Goal: Task Accomplishment & Management: Use online tool/utility

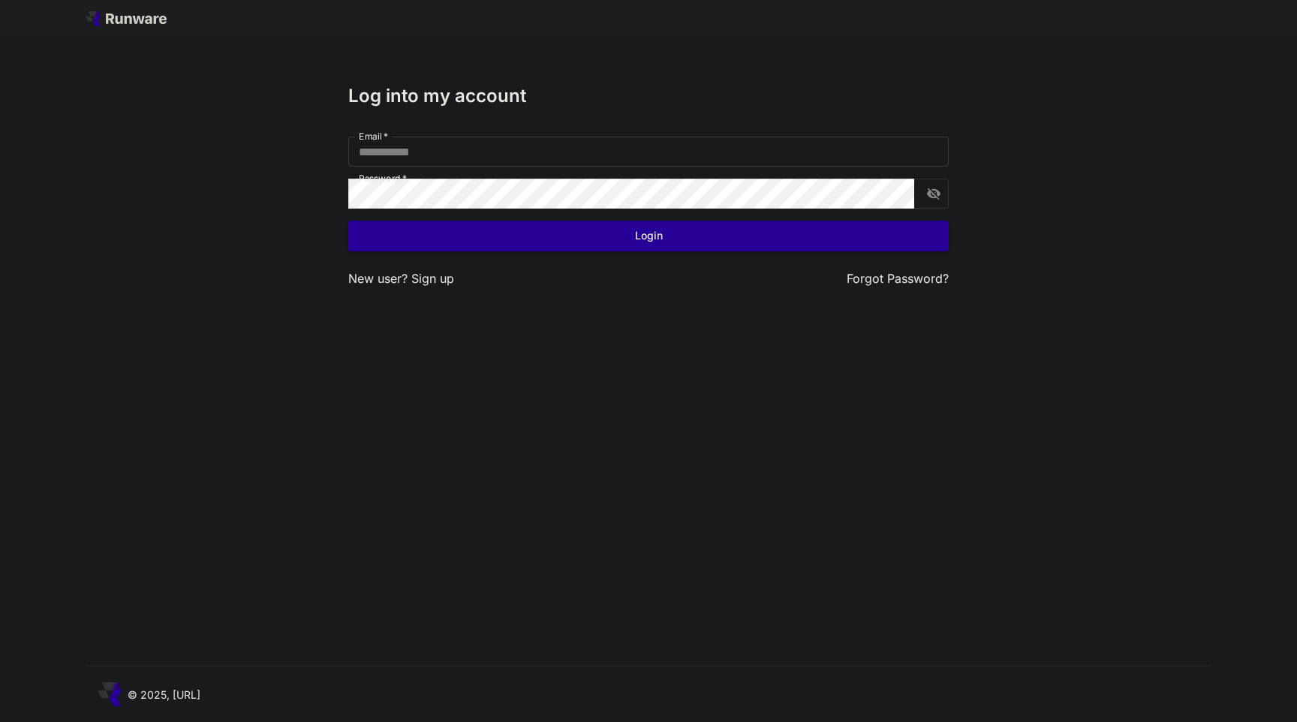
click at [535, 160] on input "Email   *" at bounding box center [648, 152] width 600 height 30
type input "**********"
click at [477, 231] on button "Login" at bounding box center [648, 236] width 600 height 31
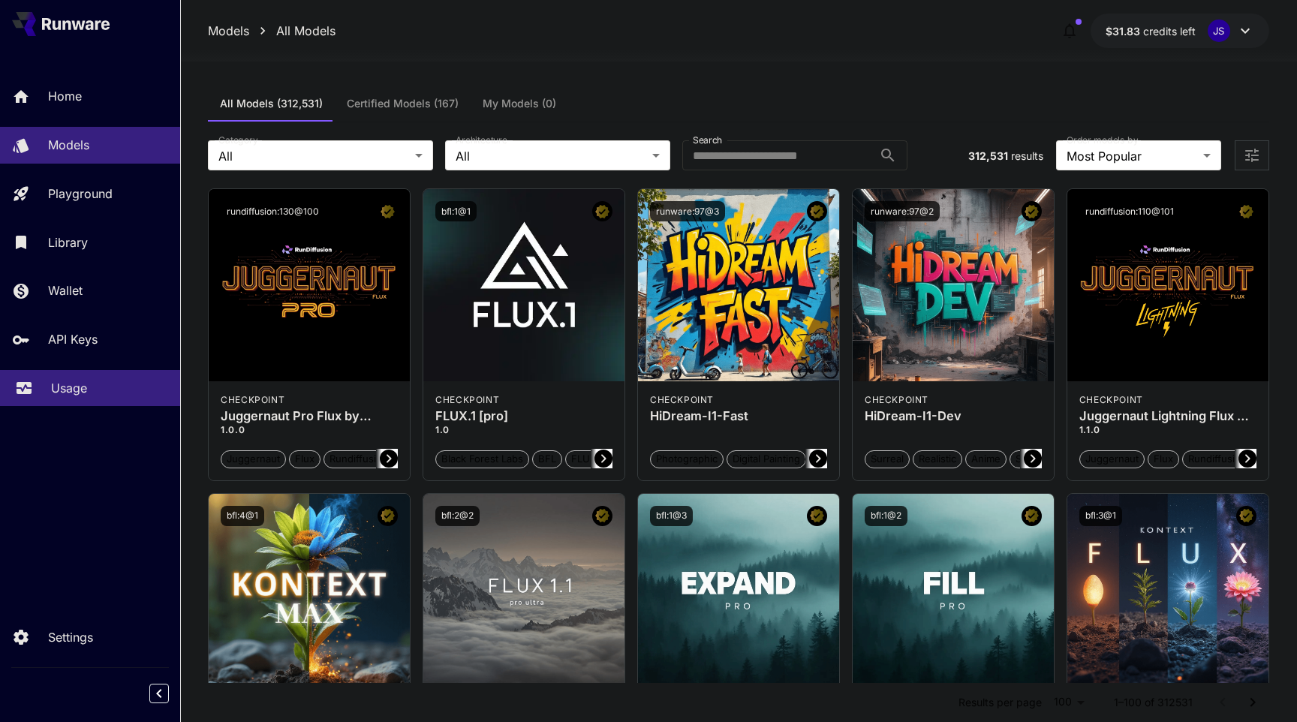
click at [65, 392] on p "Usage" at bounding box center [69, 388] width 36 height 18
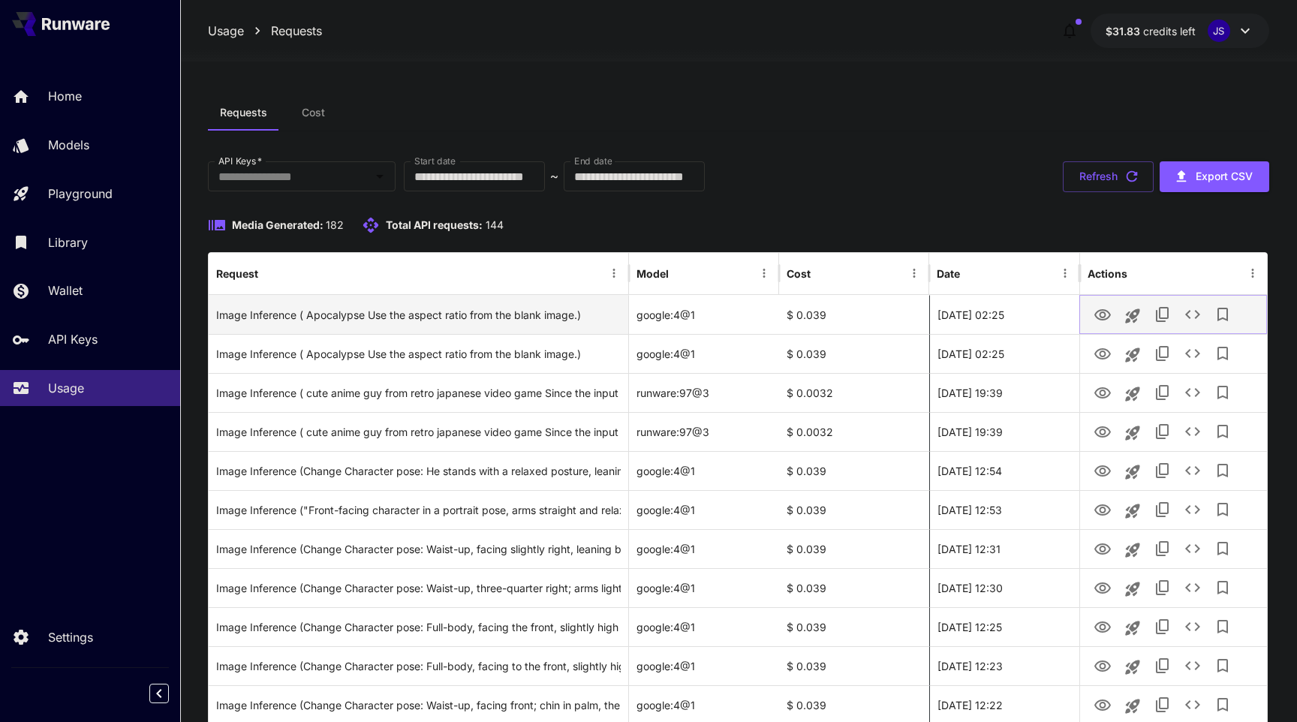
click at [1108, 314] on icon "View" at bounding box center [1102, 315] width 18 height 18
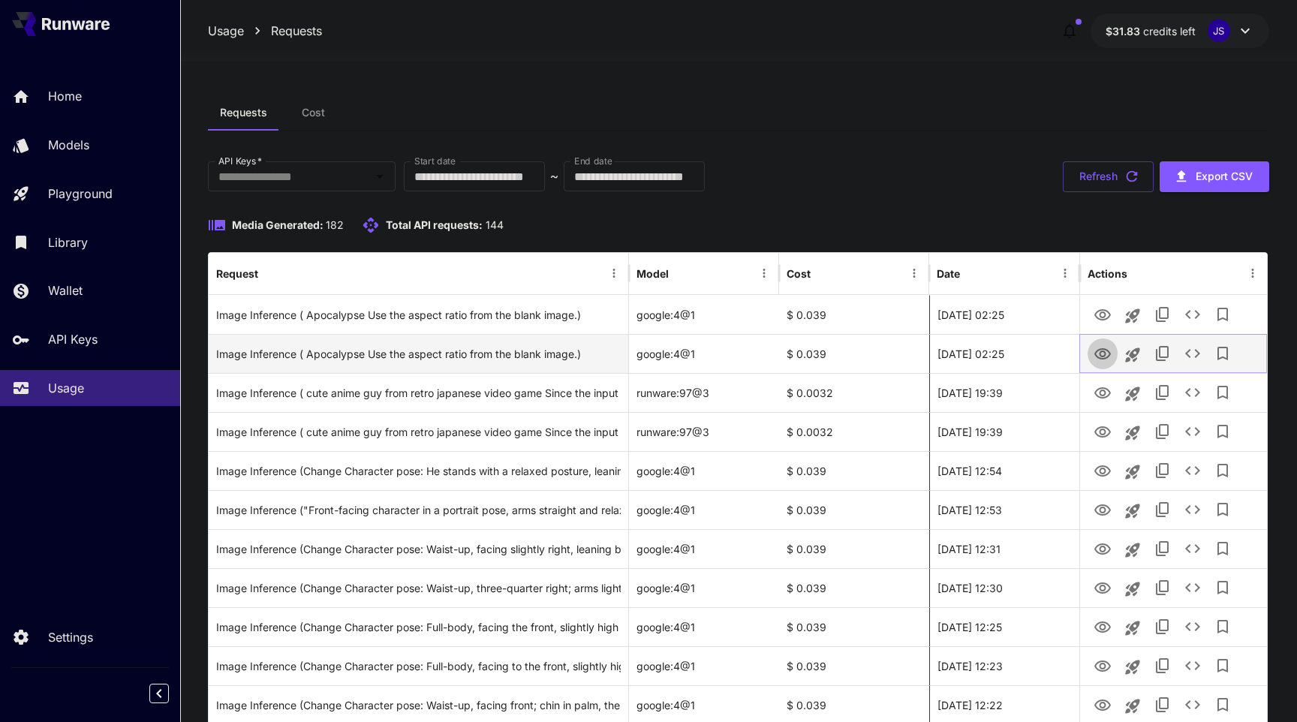
click at [1097, 353] on icon "View" at bounding box center [1102, 354] width 18 height 18
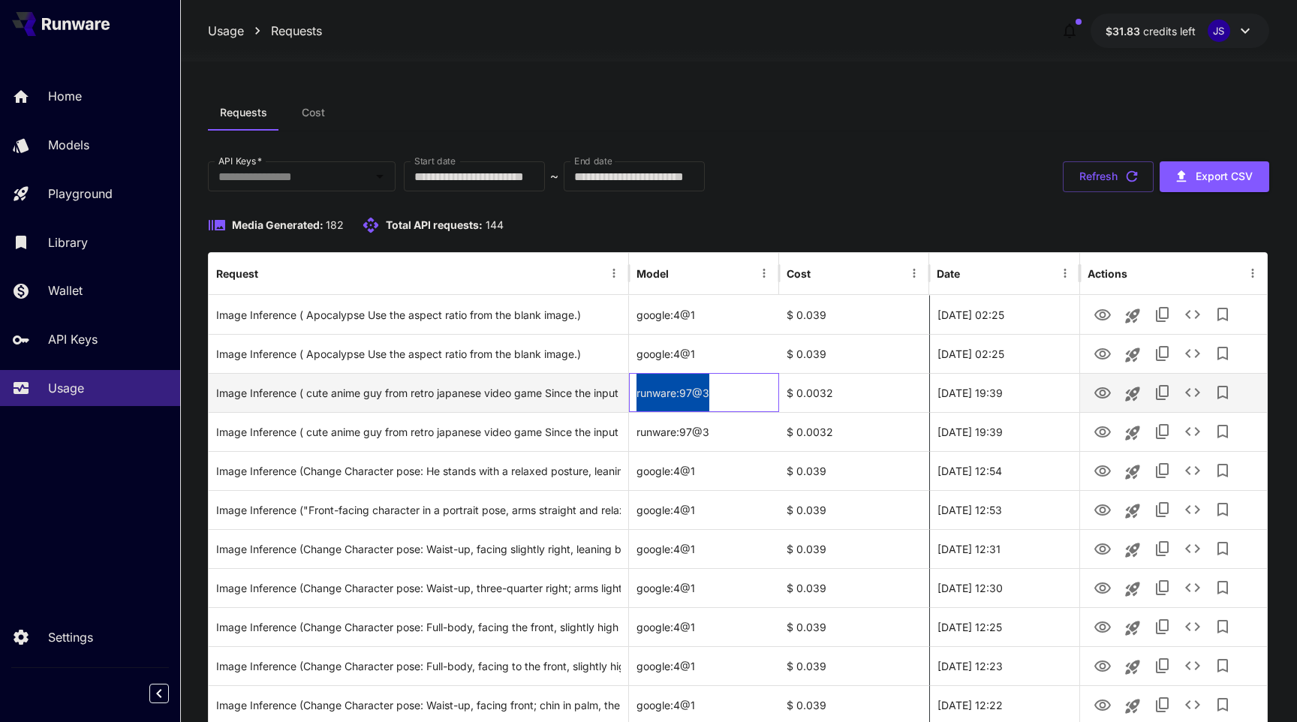
copy div "runware:97@3"
drag, startPoint x: 711, startPoint y: 395, endPoint x: 636, endPoint y: 395, distance: 75.0
click at [636, 395] on div "runware:97@3" at bounding box center [704, 392] width 150 height 39
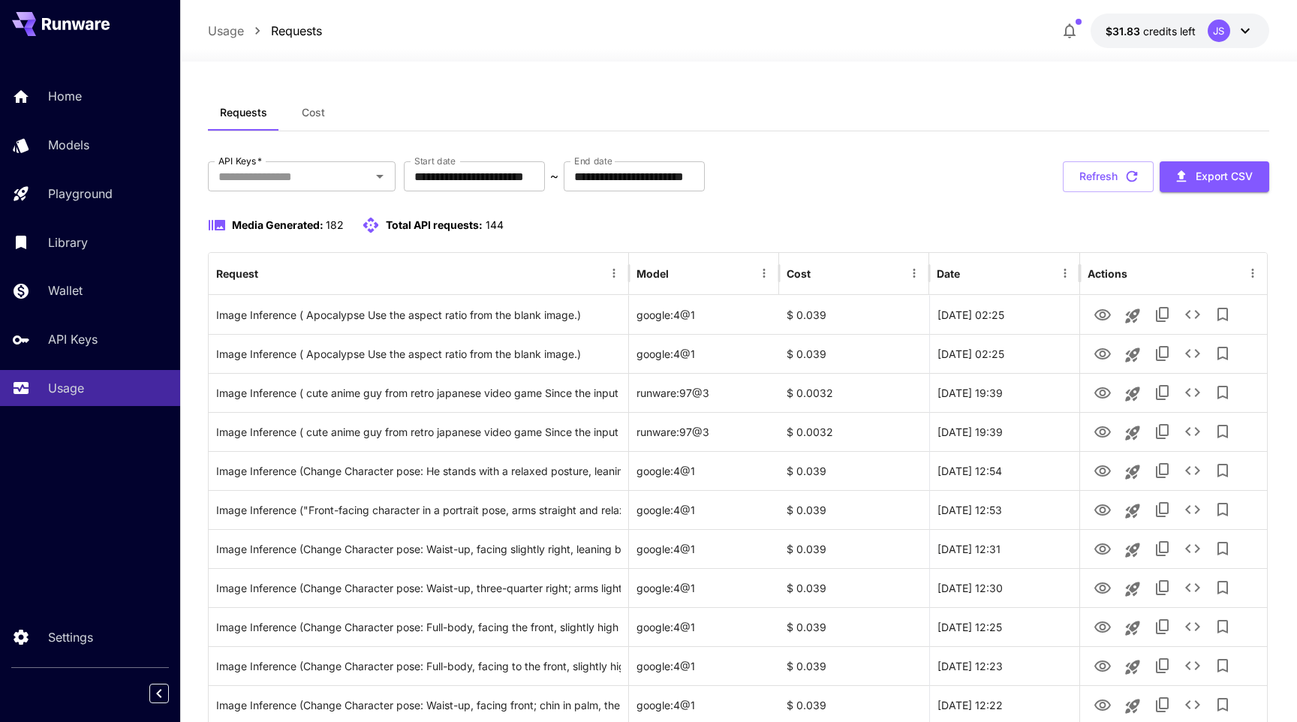
click at [837, 128] on div "Requests Cost" at bounding box center [738, 113] width 1061 height 37
